Goal: Find specific page/section: Find specific page/section

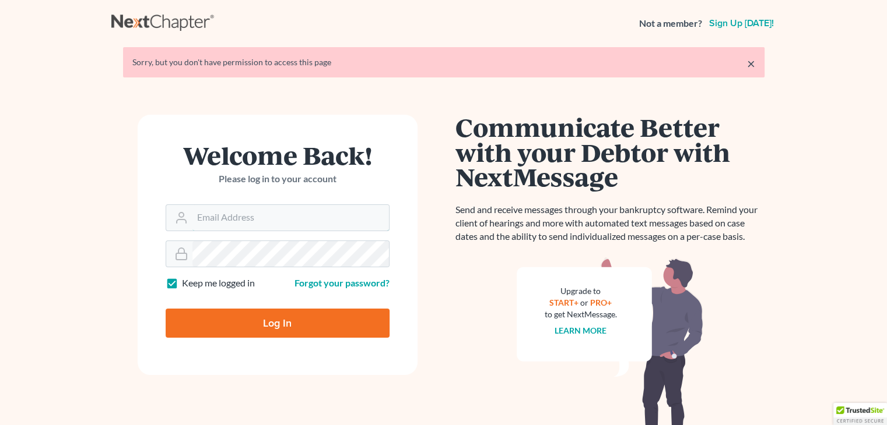
type input "[EMAIL_ADDRESS][DOMAIN_NAME]"
click at [294, 329] on input "Log In" at bounding box center [278, 323] width 224 height 29
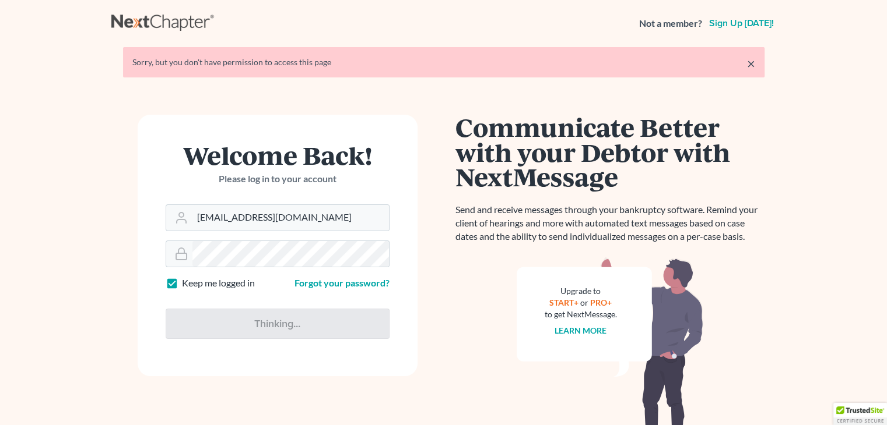
type input "Thinking..."
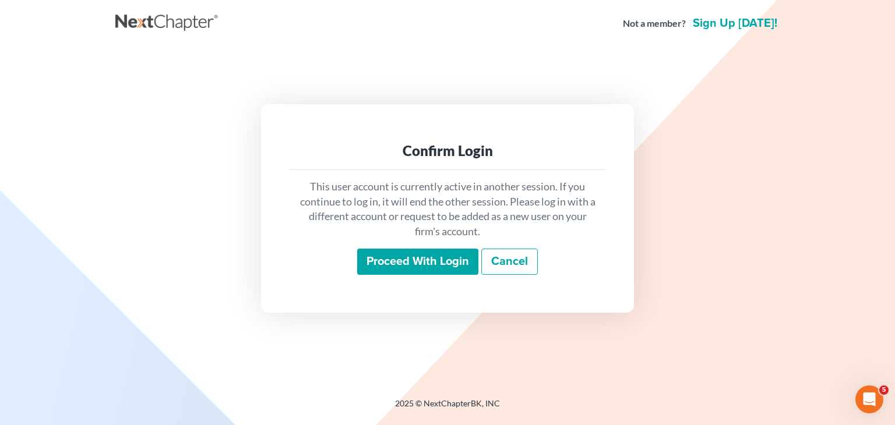
click at [405, 261] on input "Proceed with login" at bounding box center [417, 262] width 121 height 27
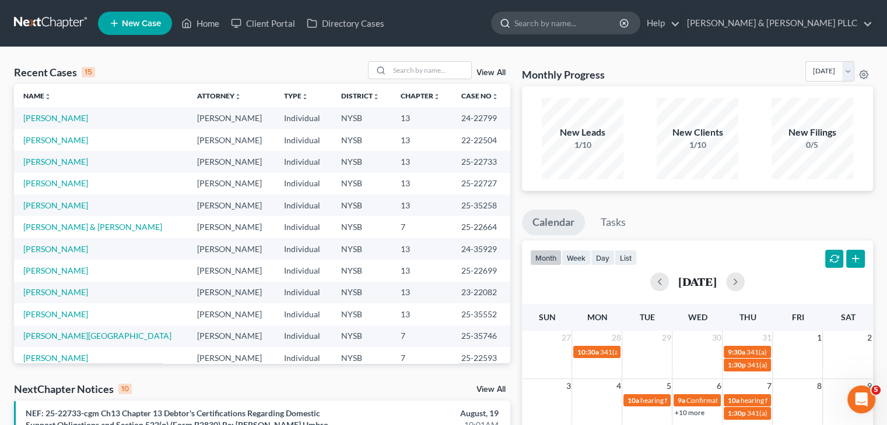
click at [571, 21] on input "search" at bounding box center [567, 23] width 107 height 22
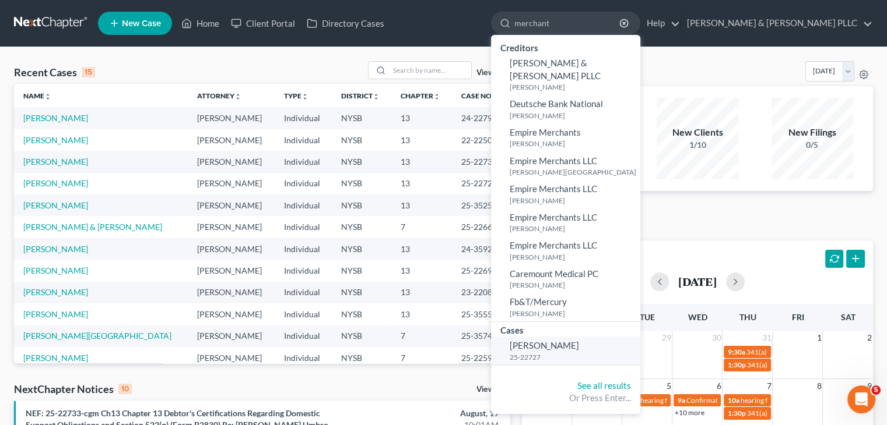
type input "merchant"
click at [579, 340] on span "[PERSON_NAME]" at bounding box center [543, 345] width 69 height 10
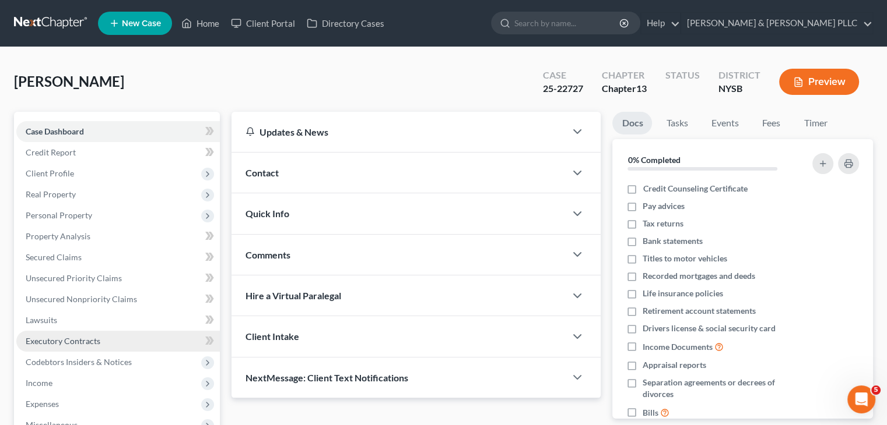
scroll to position [221, 0]
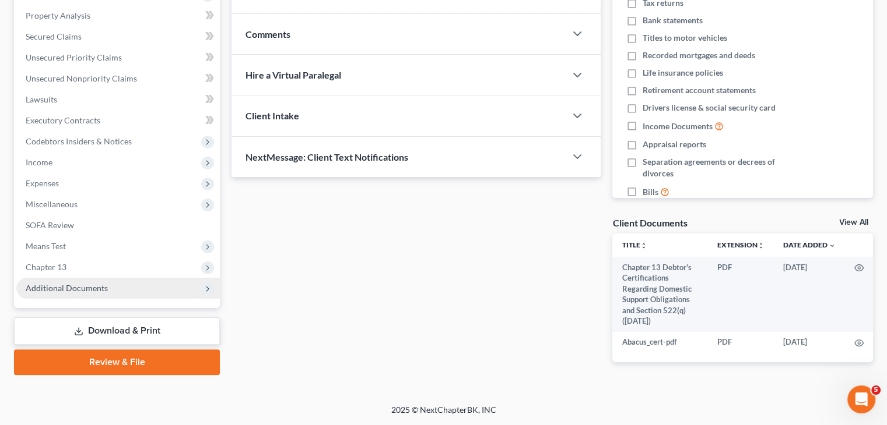
click at [87, 289] on span "Additional Documents" at bounding box center [67, 288] width 82 height 10
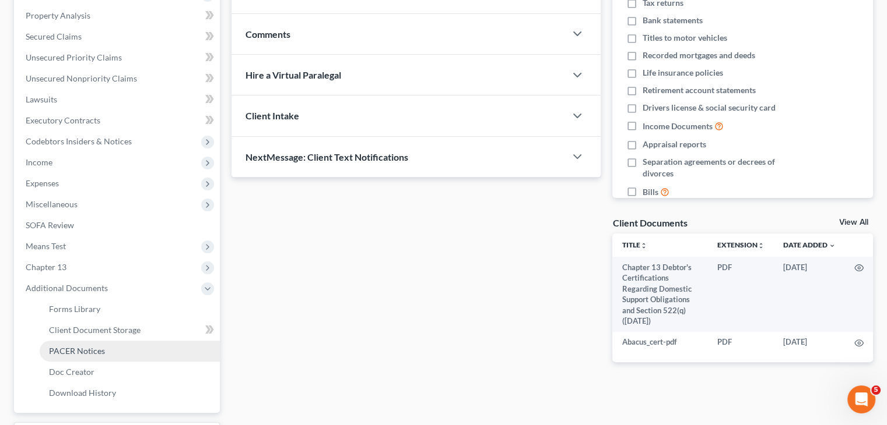
click at [72, 347] on span "PACER Notices" at bounding box center [77, 351] width 56 height 10
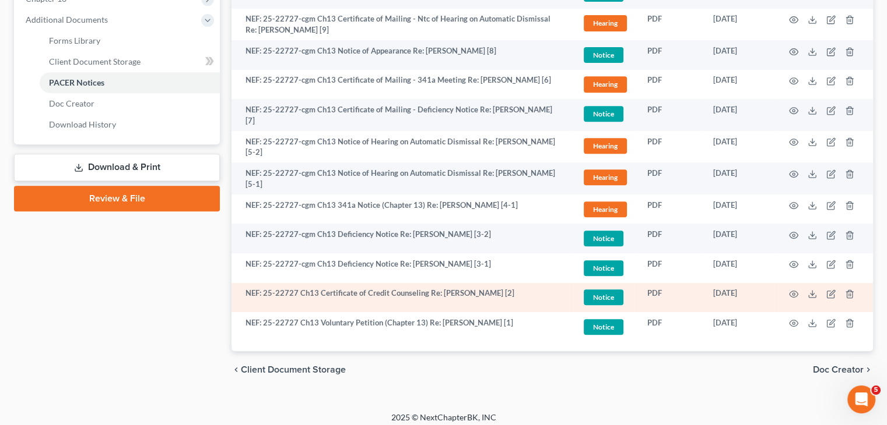
scroll to position [490, 0]
